Goal: Information Seeking & Learning: Compare options

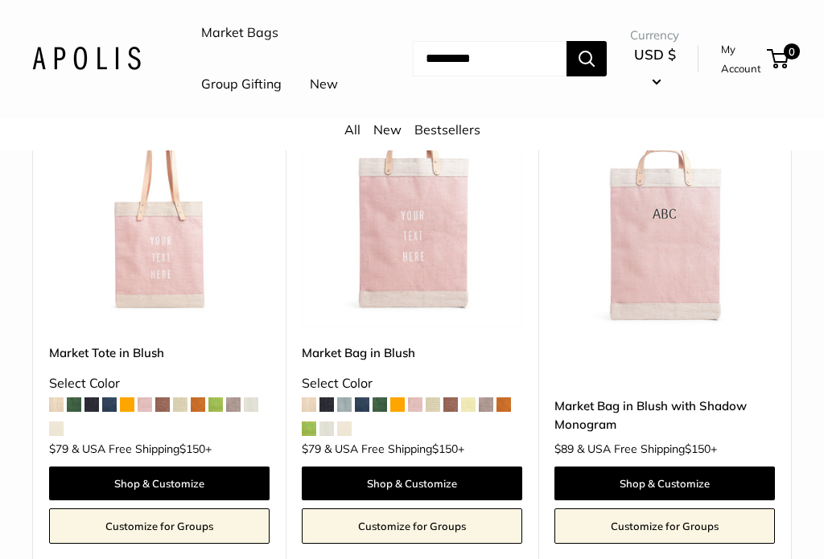
scroll to position [2256, 0]
click at [77, 412] on span at bounding box center [74, 405] width 14 height 14
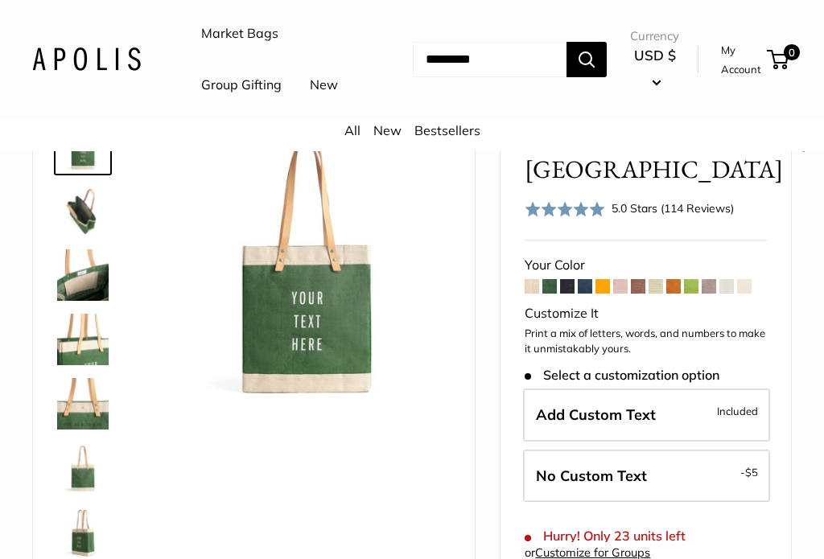
scroll to position [118, 0]
click at [671, 295] on span at bounding box center [674, 287] width 14 height 14
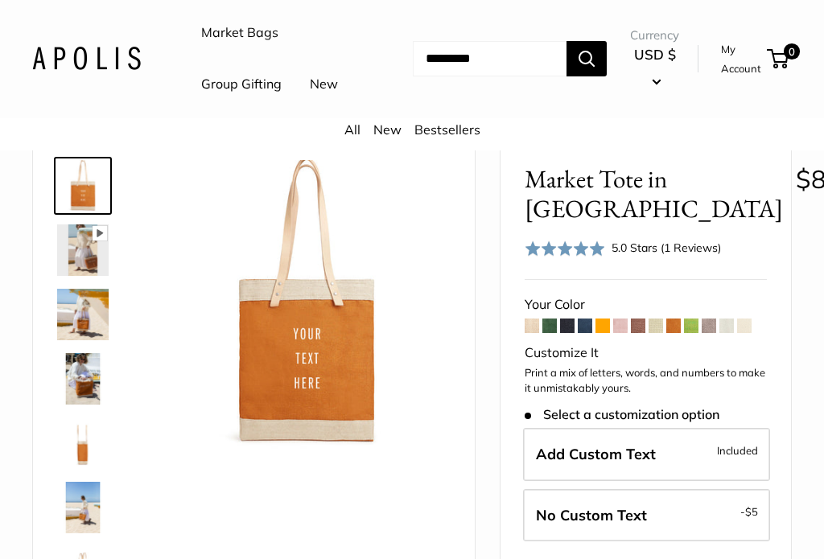
scroll to position [81, 0]
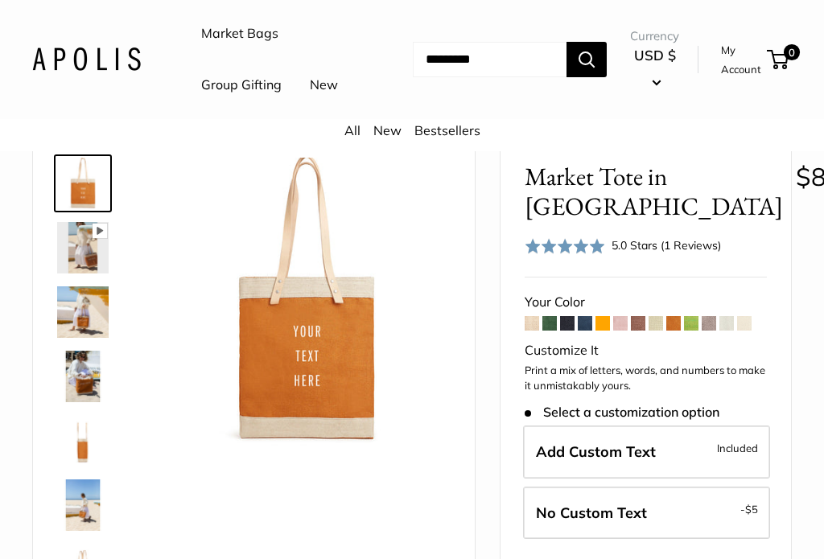
click at [679, 331] on span at bounding box center [674, 323] width 14 height 14
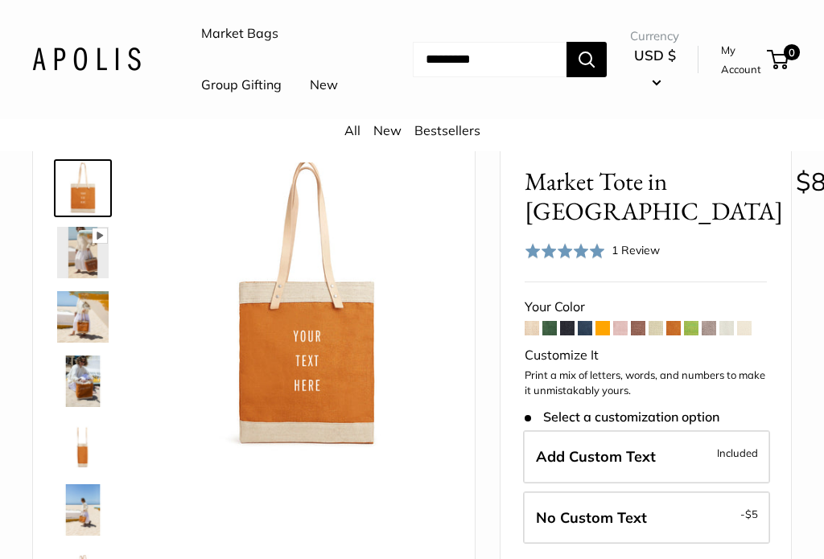
scroll to position [81, 0]
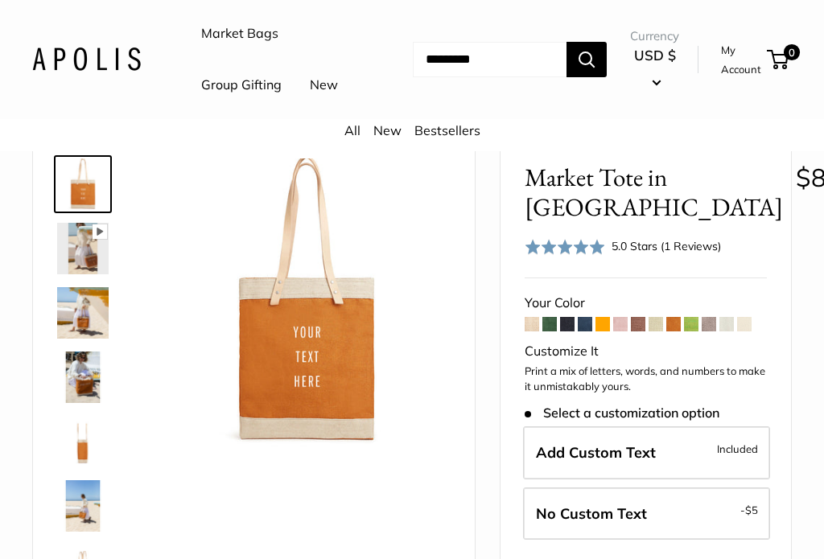
click at [688, 332] on span at bounding box center [691, 324] width 14 height 14
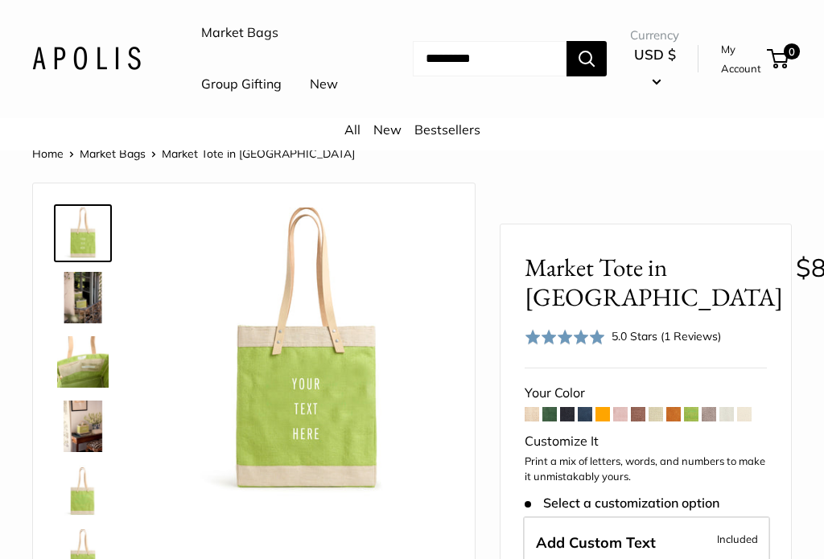
scroll to position [46, 0]
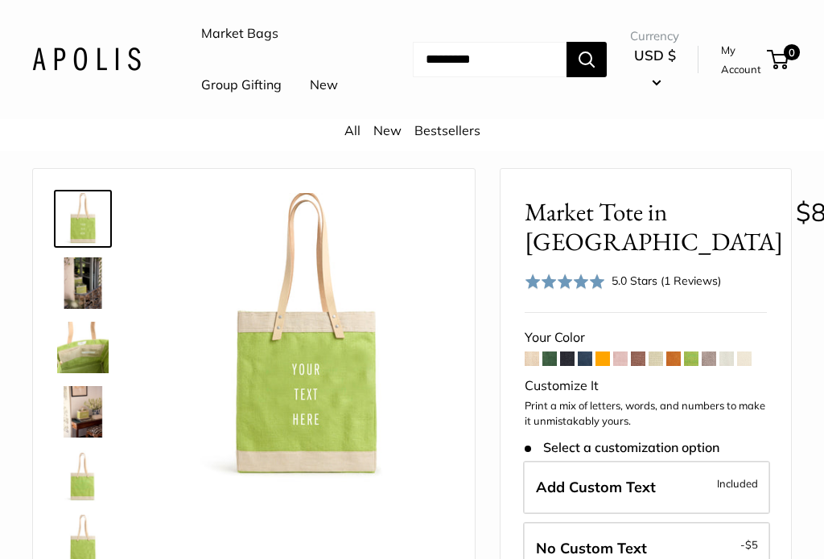
click at [549, 366] on span at bounding box center [550, 359] width 14 height 14
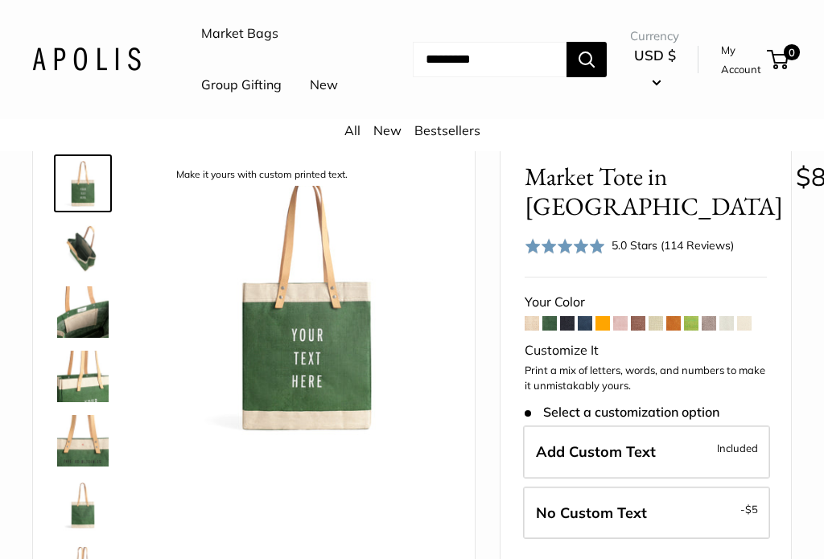
scroll to position [83, 0]
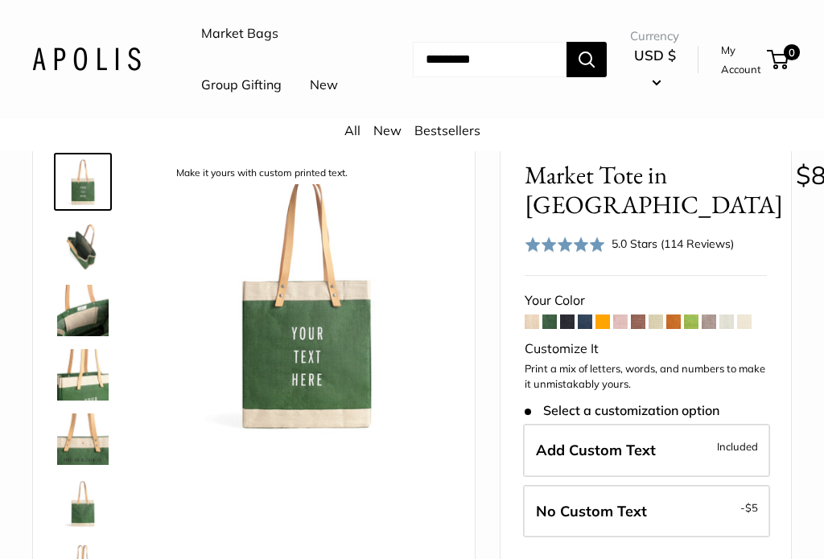
click at [76, 337] on img at bounding box center [83, 311] width 52 height 52
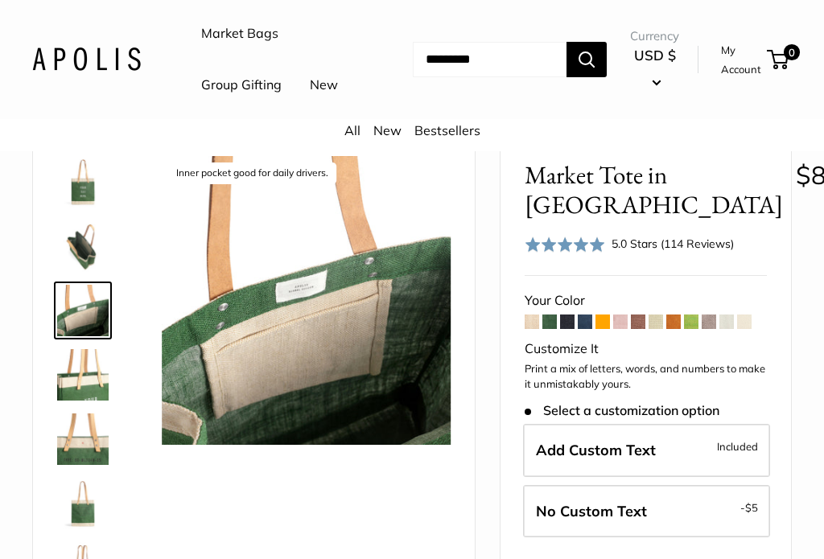
click at [79, 401] on img at bounding box center [83, 375] width 52 height 52
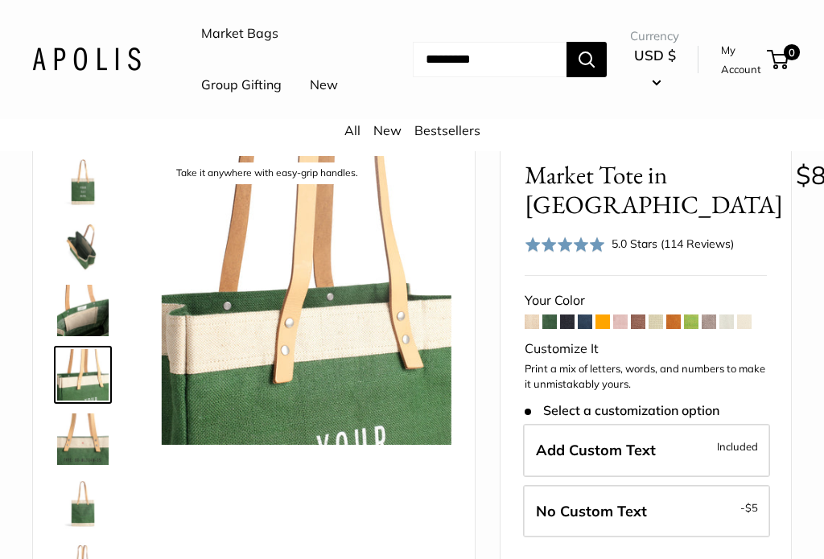
click at [81, 465] on img at bounding box center [83, 440] width 52 height 52
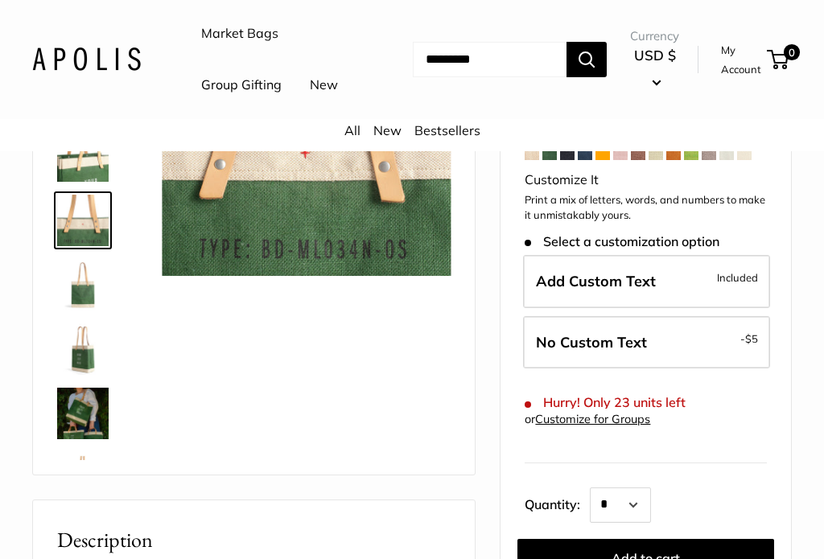
scroll to position [266, 0]
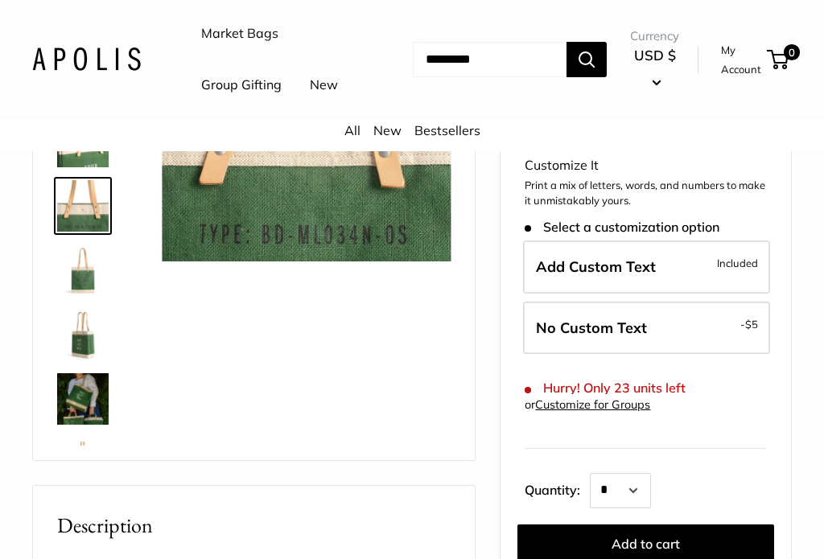
click at [76, 425] on img at bounding box center [83, 400] width 52 height 52
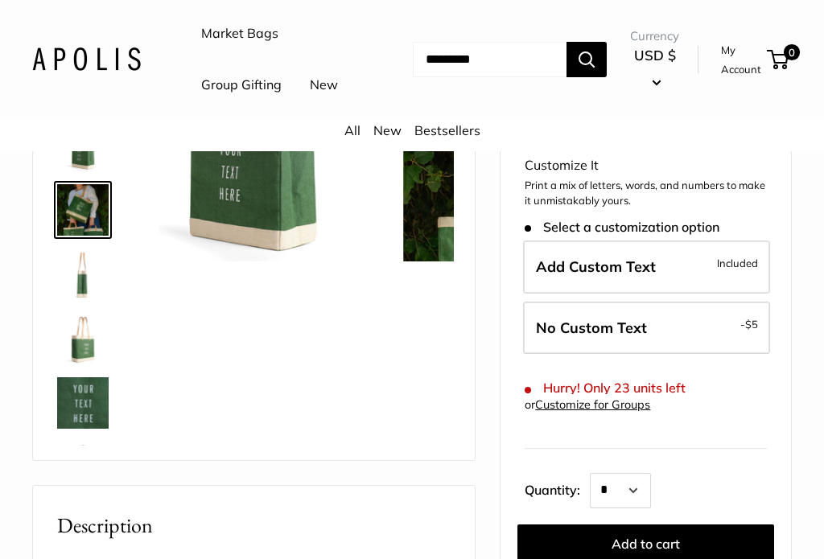
scroll to position [243, 0]
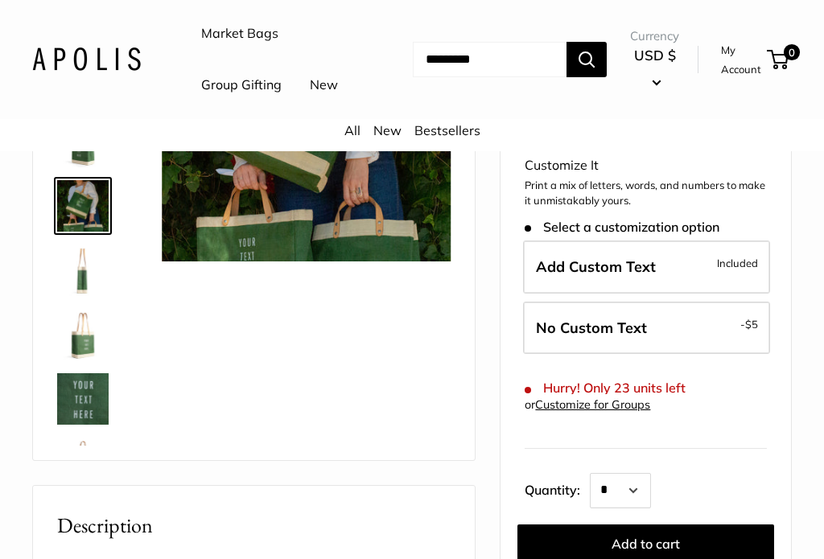
click at [201, 262] on img at bounding box center [306, 117] width 289 height 289
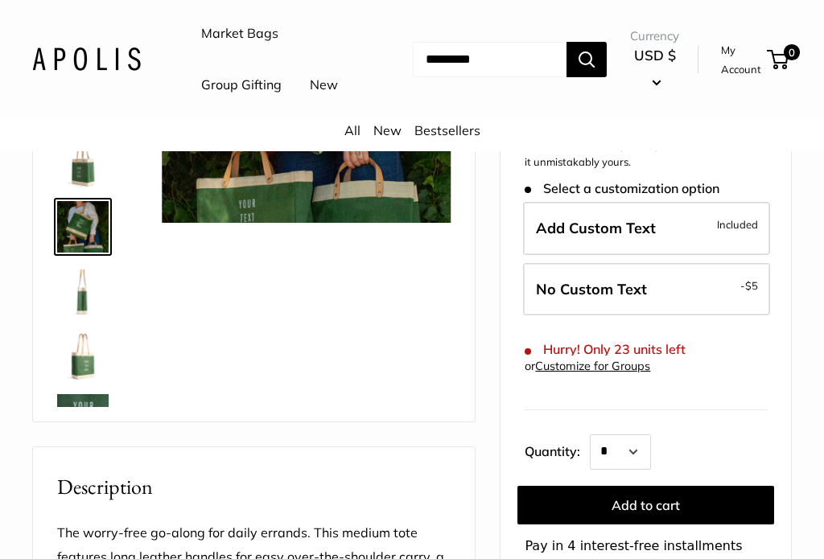
click at [73, 253] on img at bounding box center [83, 227] width 52 height 52
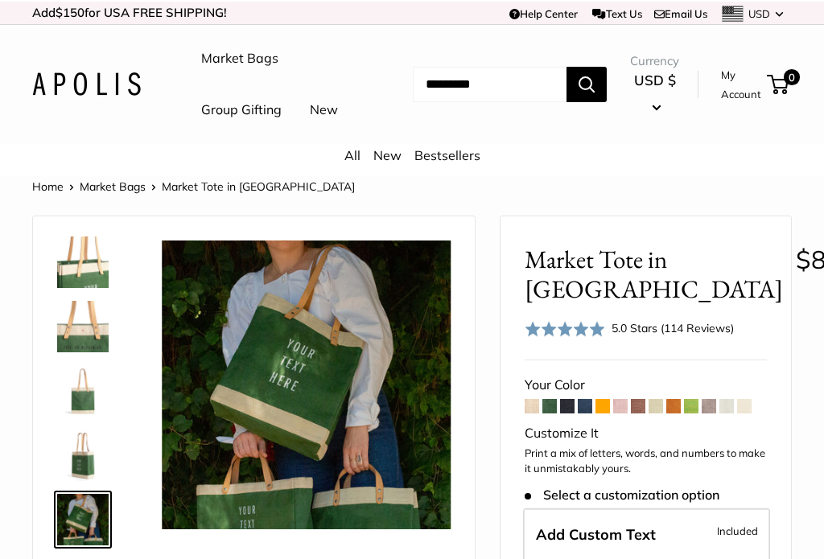
scroll to position [243, 0]
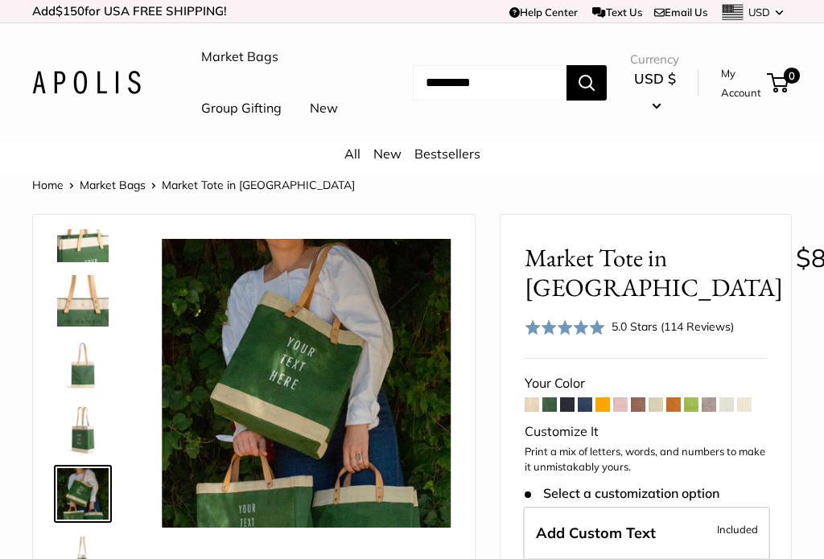
scroll to position [243, 0]
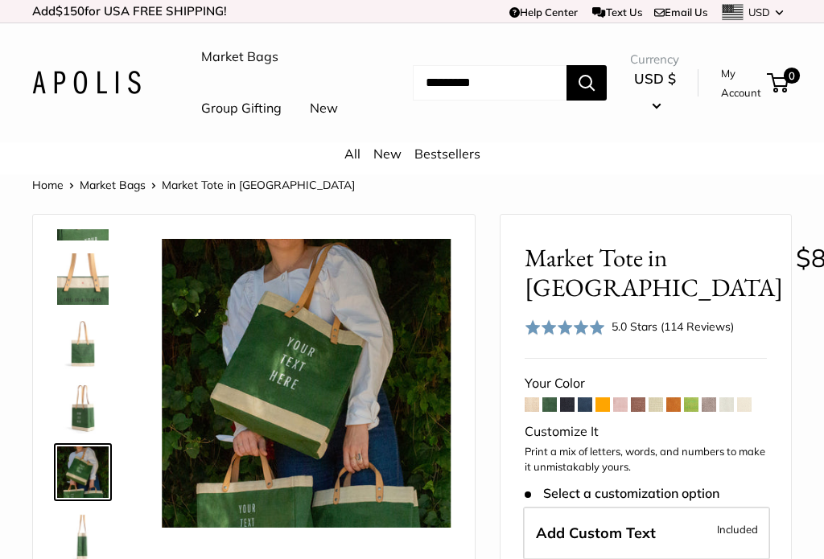
click at [229, 55] on link "Market Bags" at bounding box center [239, 57] width 77 height 24
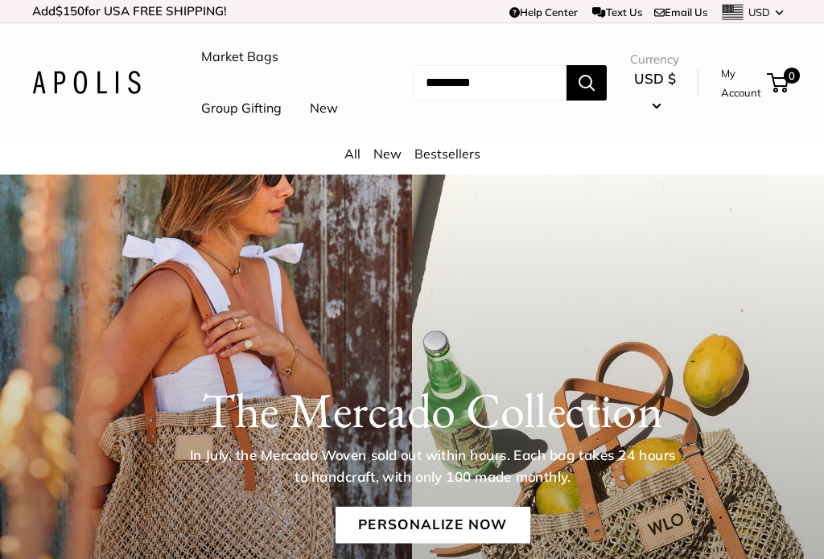
click at [248, 52] on link "Market Bags" at bounding box center [239, 57] width 77 height 24
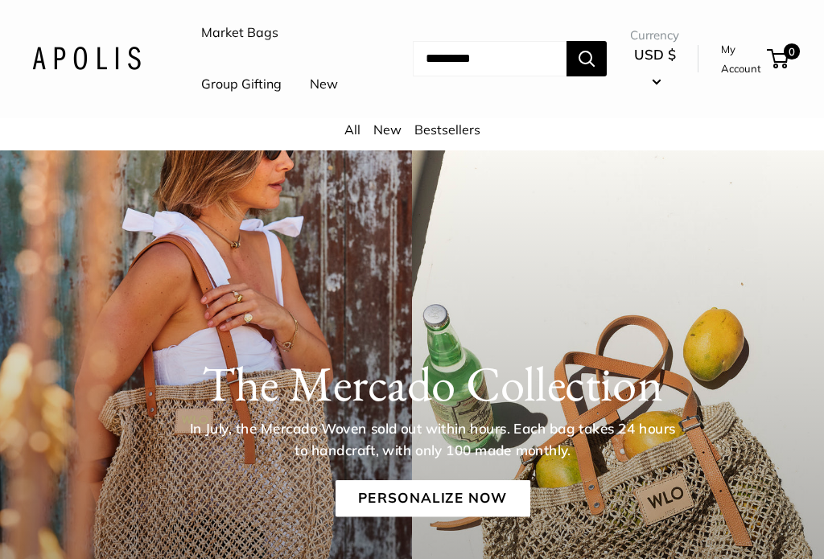
scroll to position [34, 0]
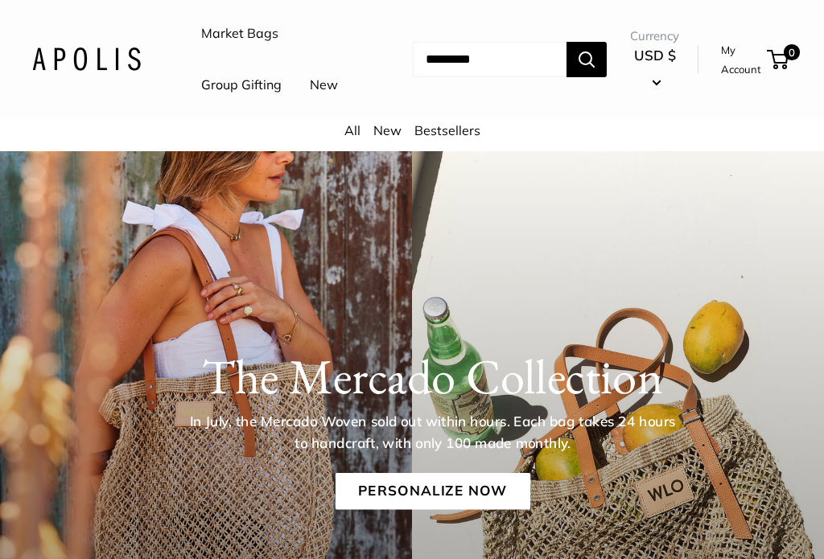
click at [353, 138] on link "All" at bounding box center [353, 130] width 16 height 16
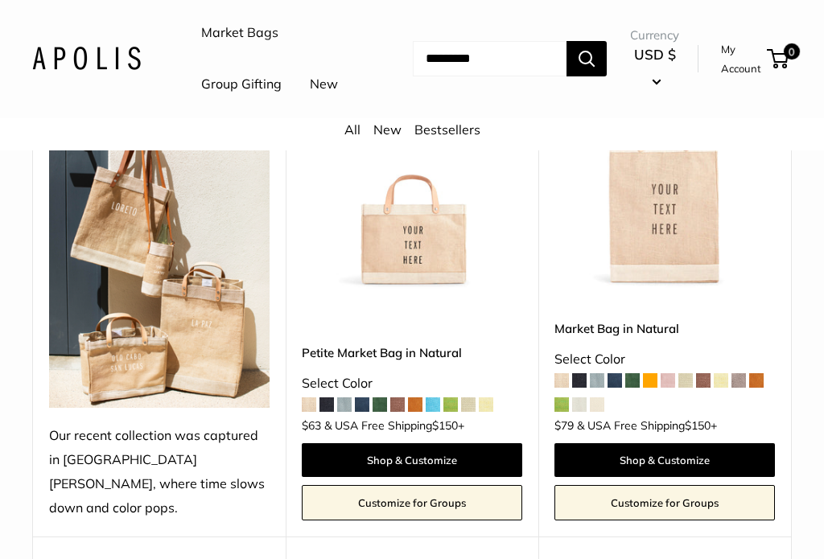
scroll to position [801, 0]
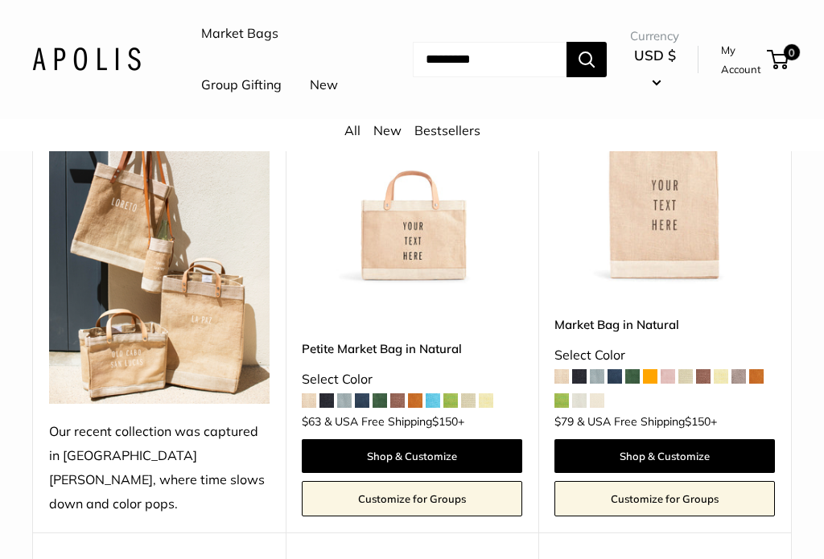
click at [471, 285] on img at bounding box center [412, 174] width 221 height 221
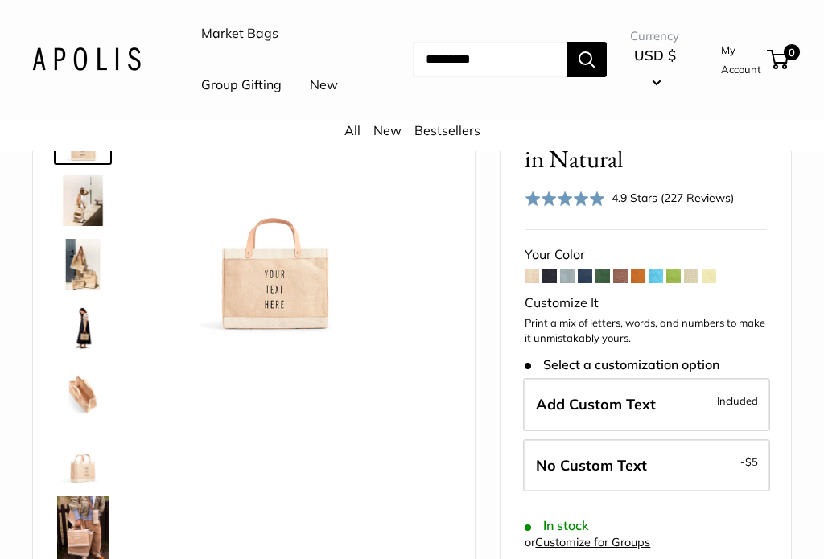
scroll to position [130, 0]
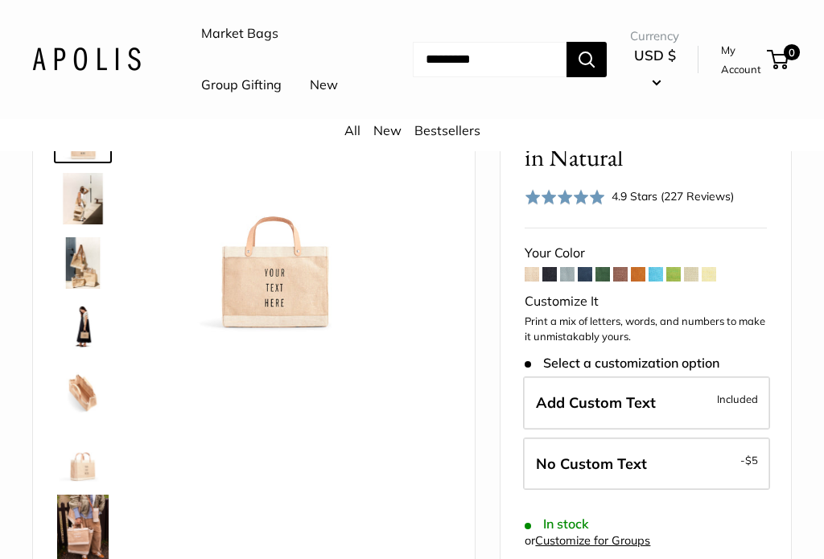
click at [599, 282] on span at bounding box center [603, 274] width 14 height 14
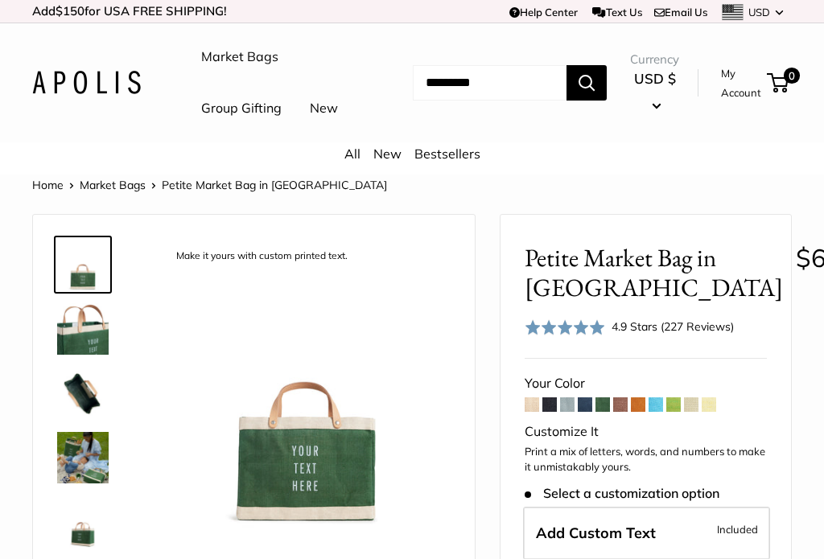
scroll to position [55, 0]
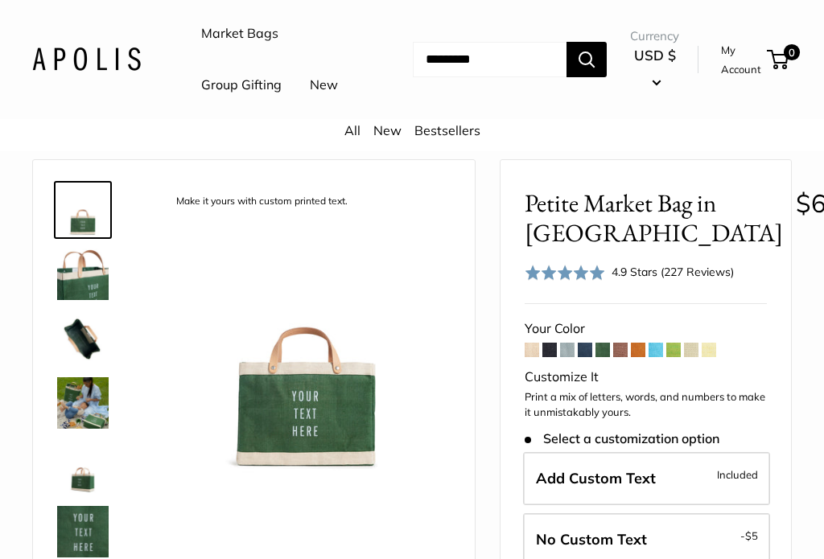
click at [81, 365] on img at bounding box center [83, 339] width 52 height 52
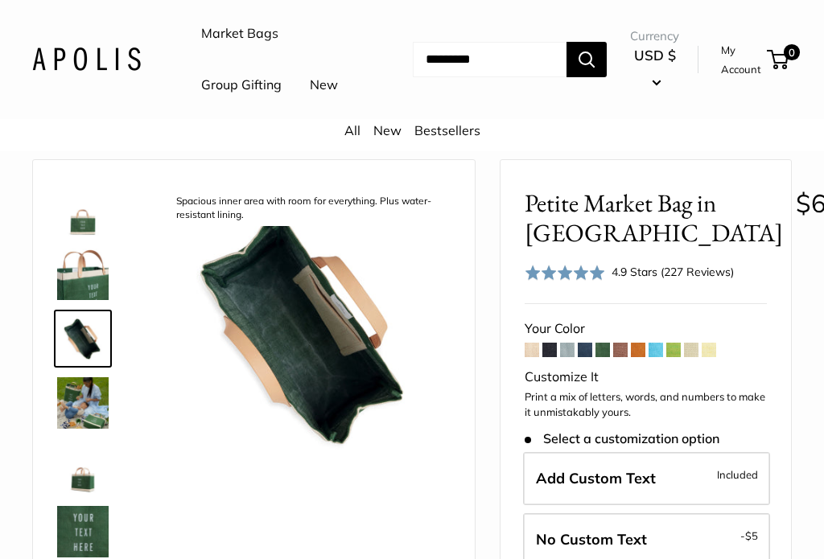
click at [80, 429] on img at bounding box center [83, 404] width 52 height 52
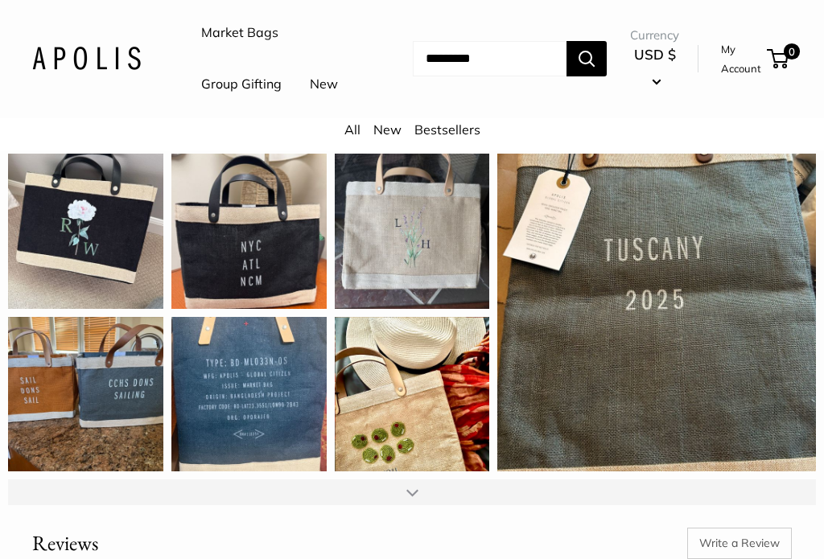
scroll to position [1823, 0]
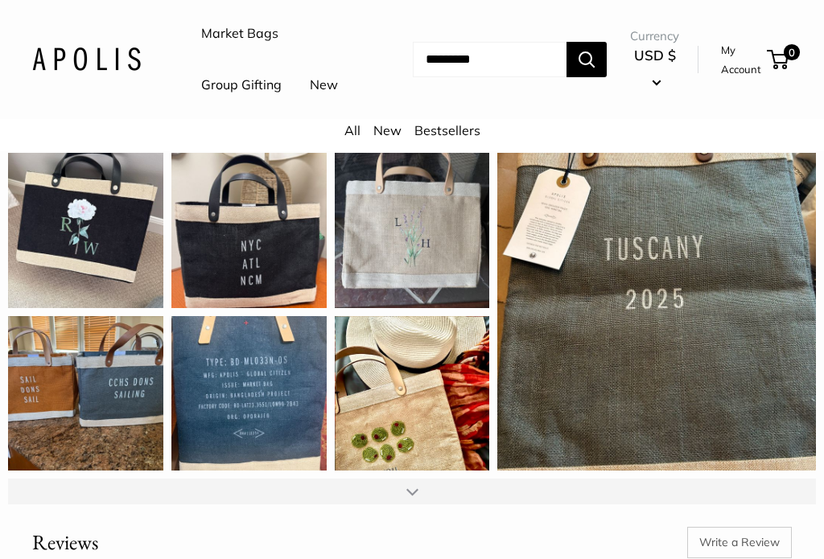
click at [46, 479] on div at bounding box center [412, 492] width 808 height 26
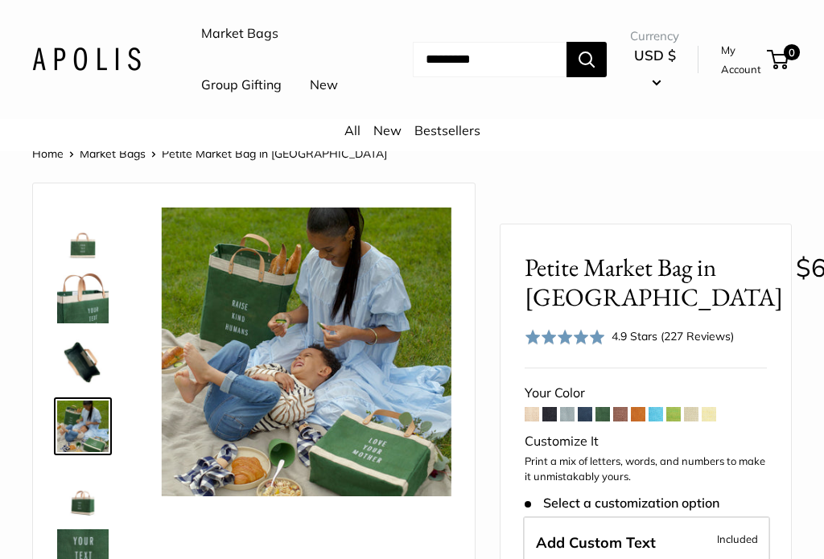
scroll to position [0, 0]
